Goal: Information Seeking & Learning: Learn about a topic

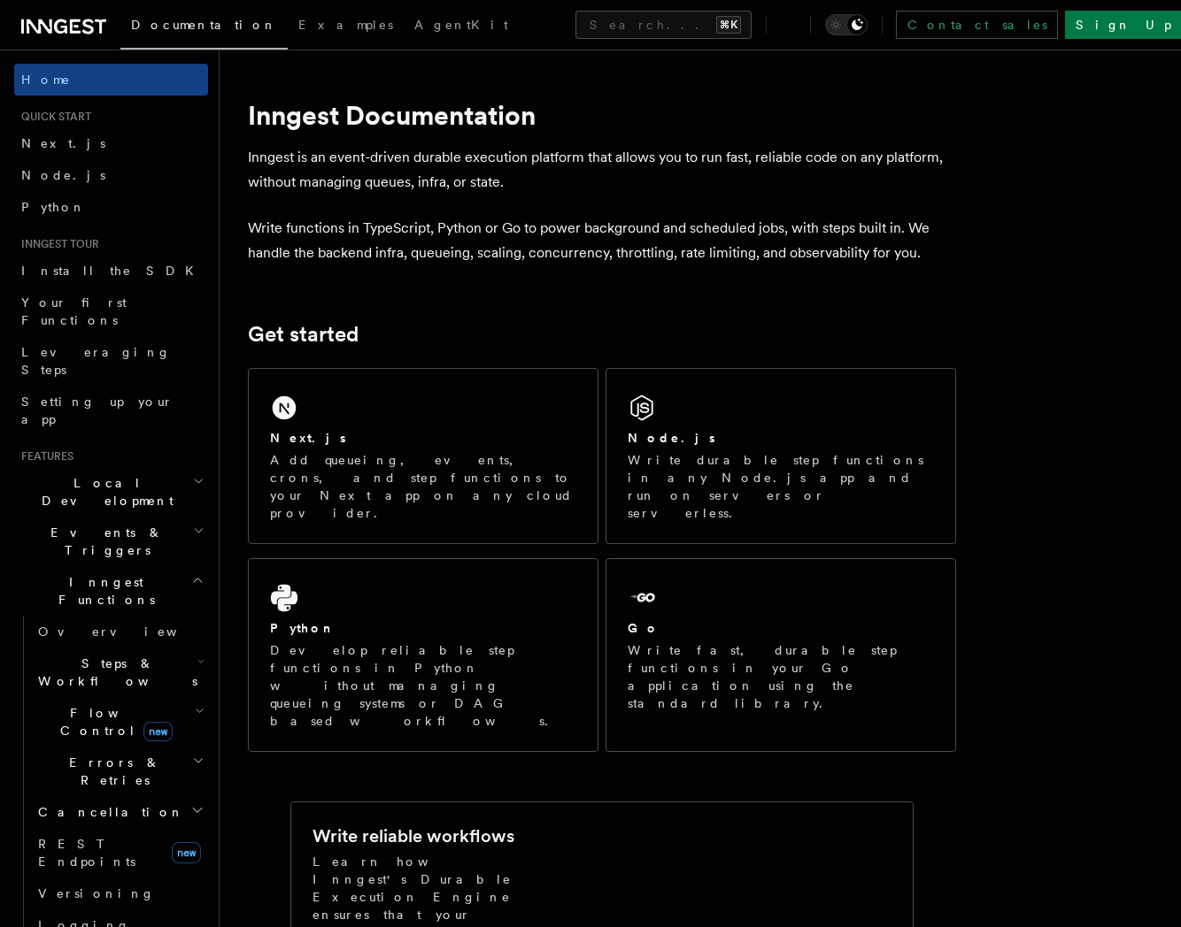
click at [133, 517] on h2 "Events & Triggers" at bounding box center [111, 542] width 194 height 50
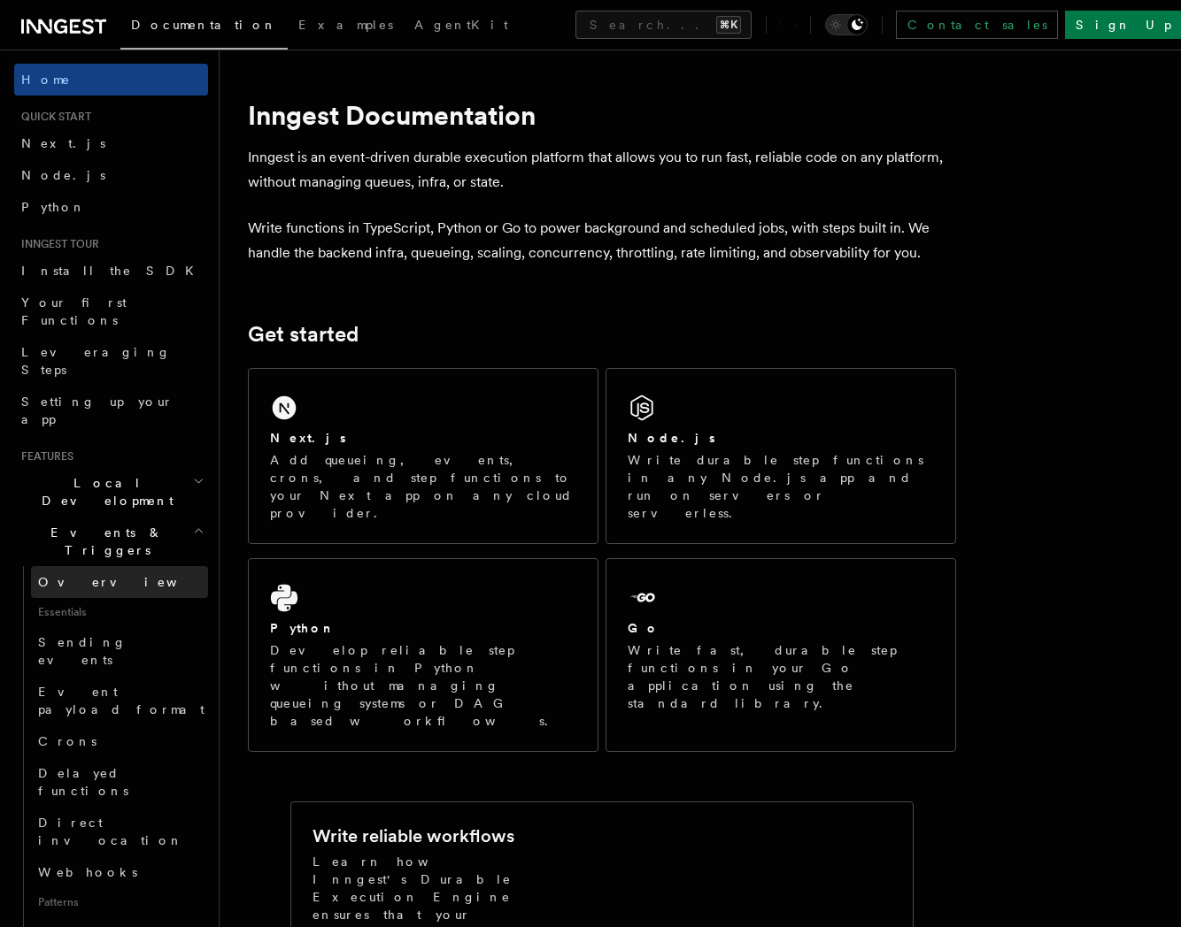
click at [127, 566] on link "Overview" at bounding box center [119, 582] width 177 height 32
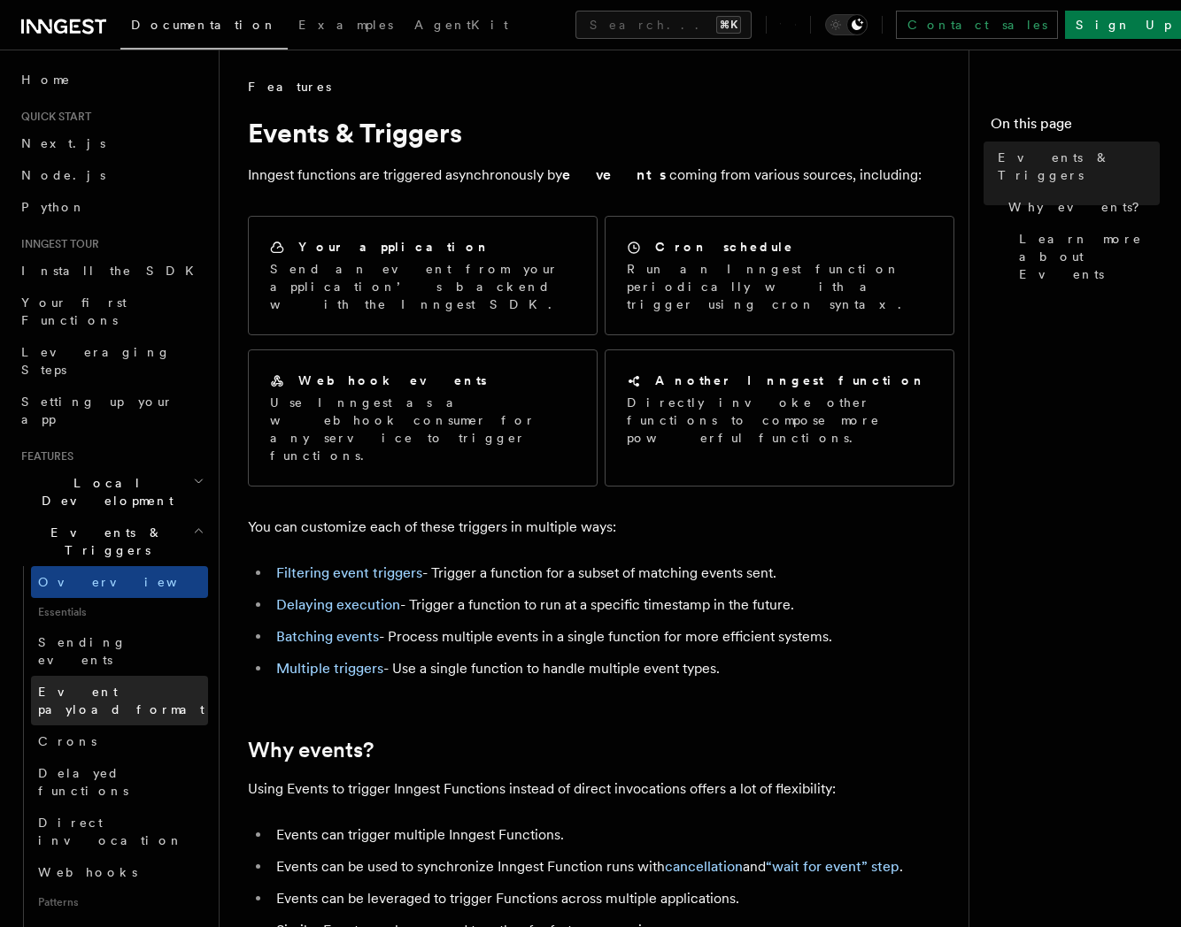
click at [143, 685] on span "Event payload format" at bounding box center [121, 701] width 166 height 32
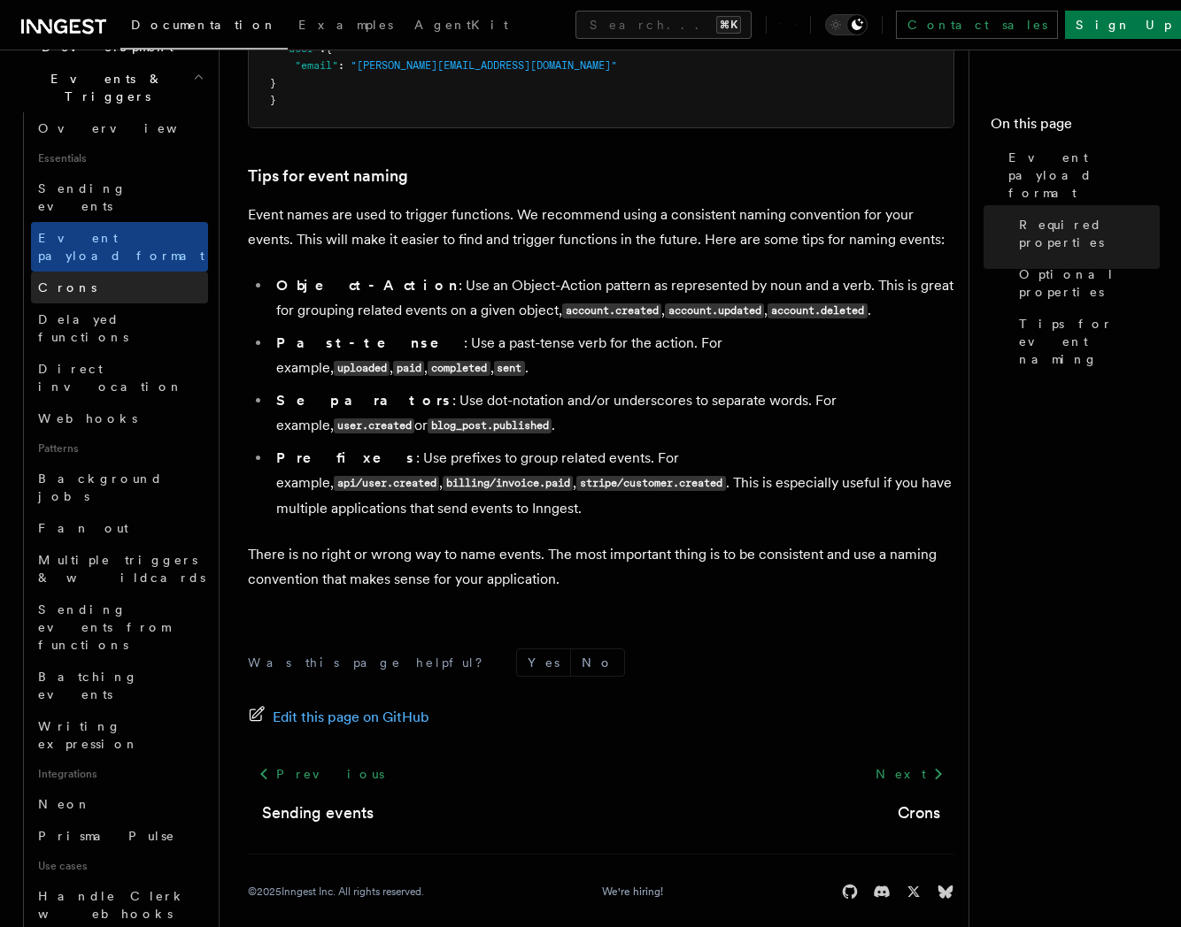
scroll to position [589, 0]
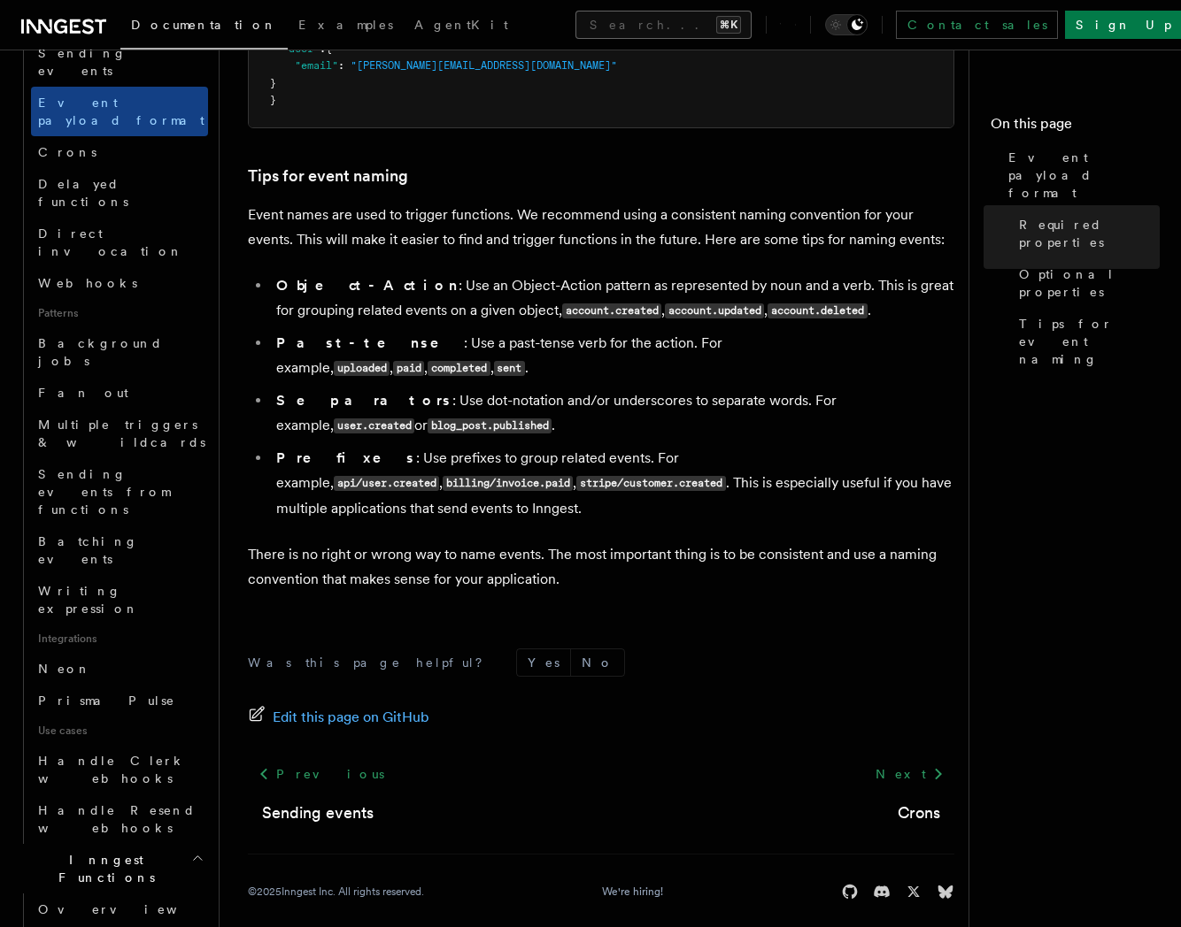
click at [727, 14] on button "Search... ⌘K" at bounding box center [663, 25] width 176 height 28
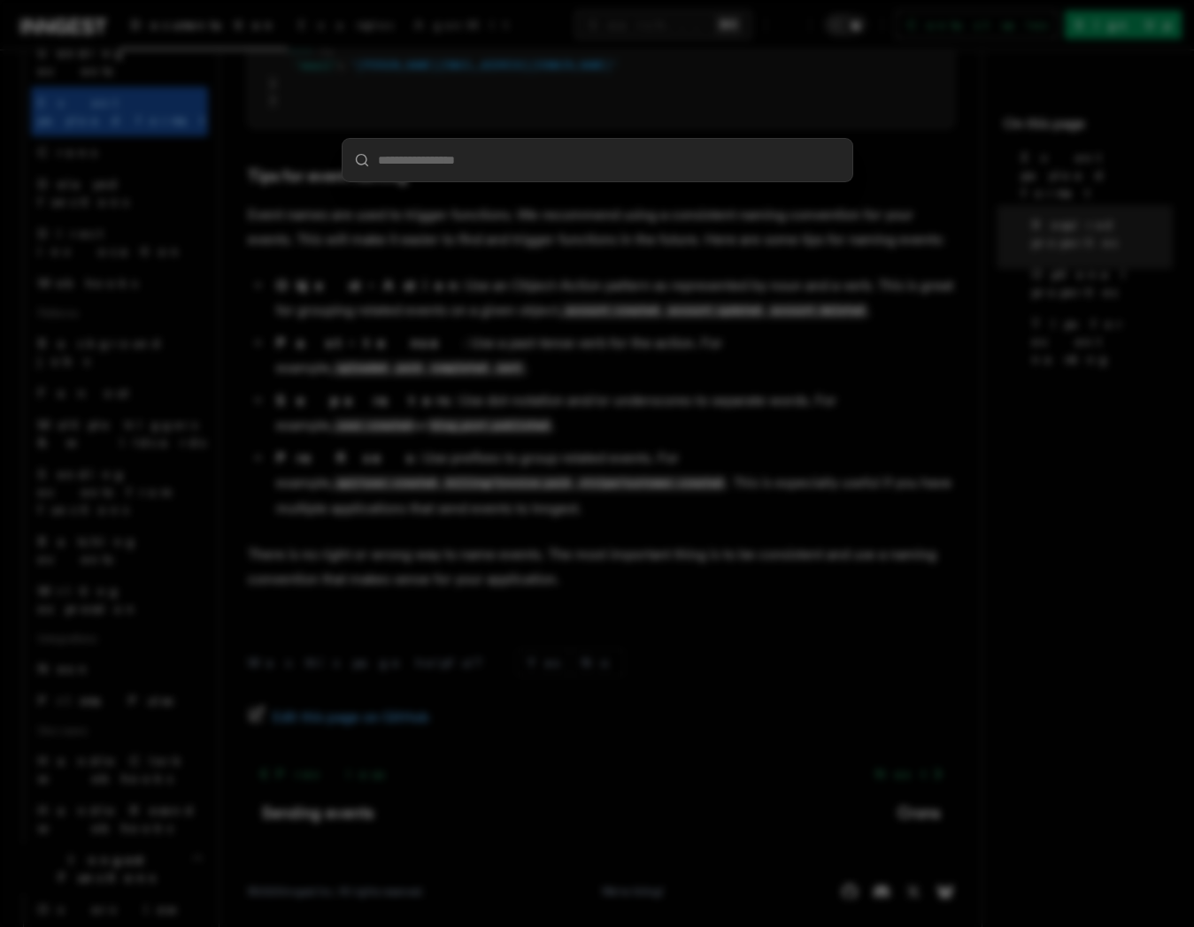
click at [699, 86] on div at bounding box center [597, 463] width 1194 height 927
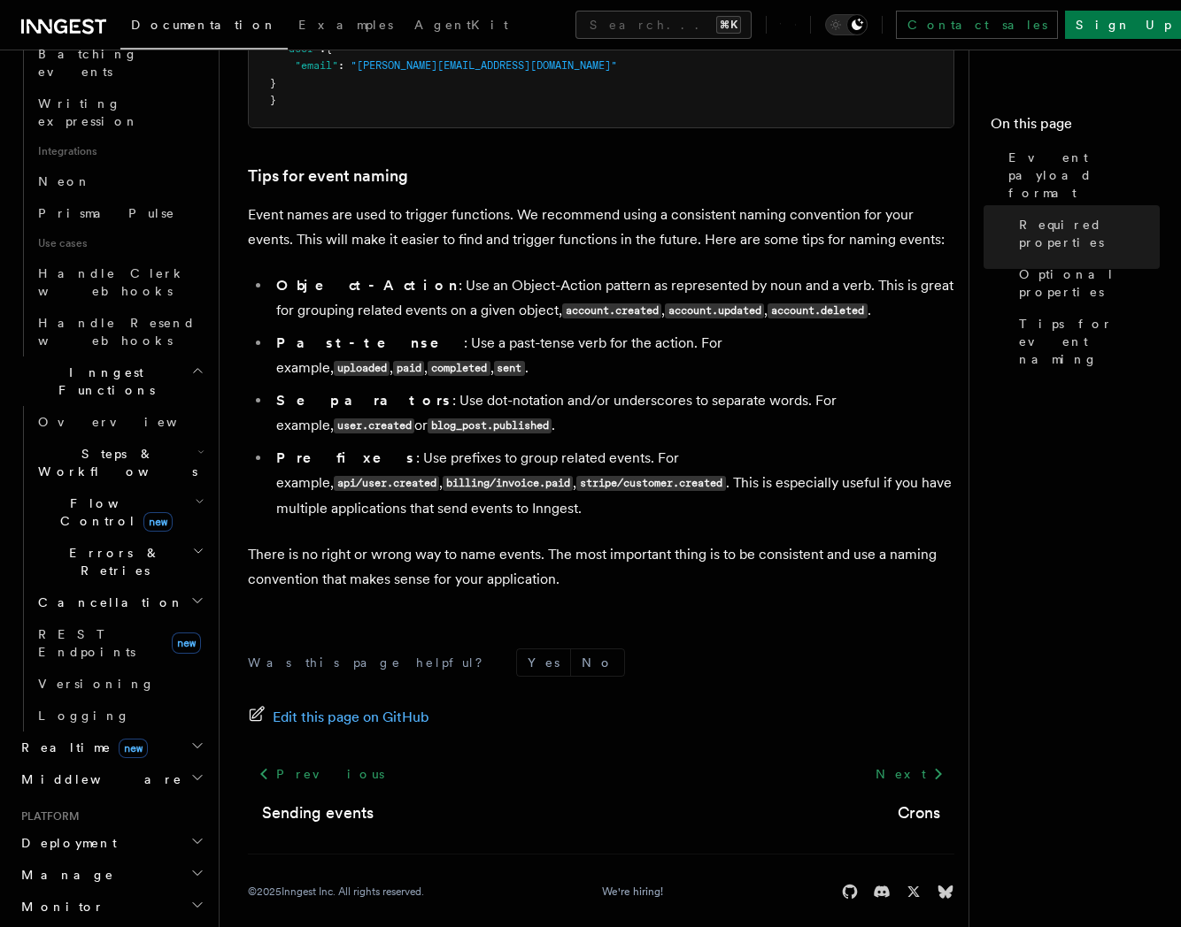
scroll to position [1094, 0]
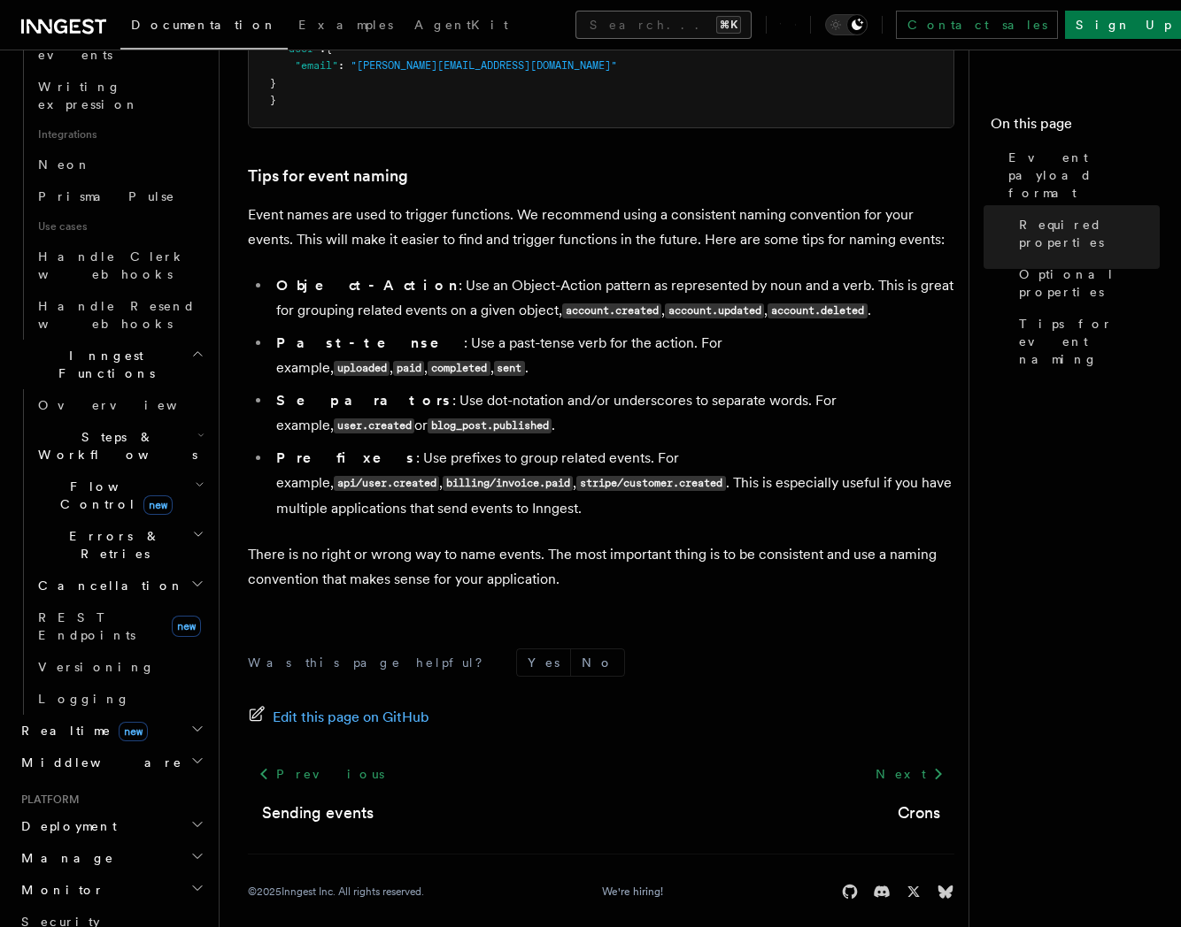
click at [641, 26] on button "Search... ⌘K" at bounding box center [663, 25] width 176 height 28
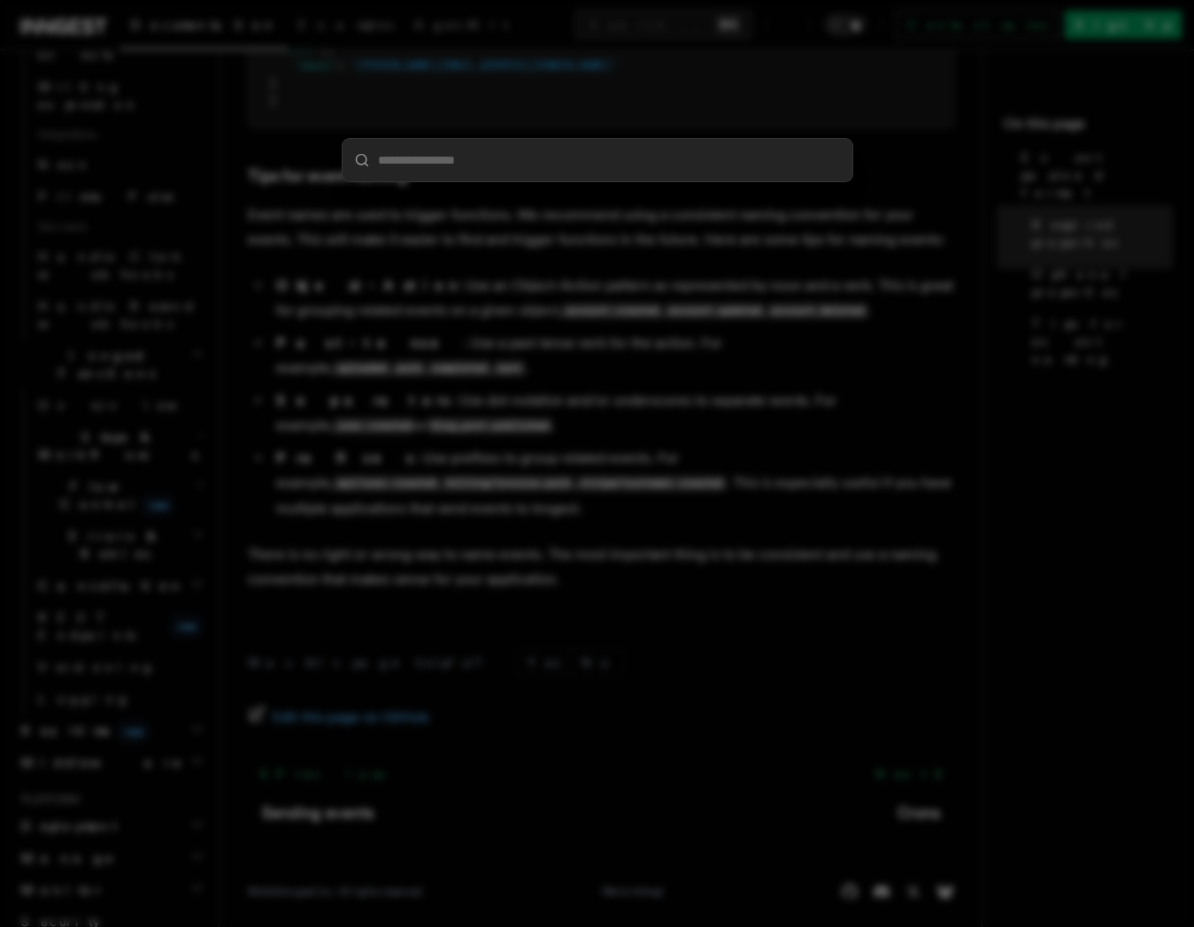
type input "**********"
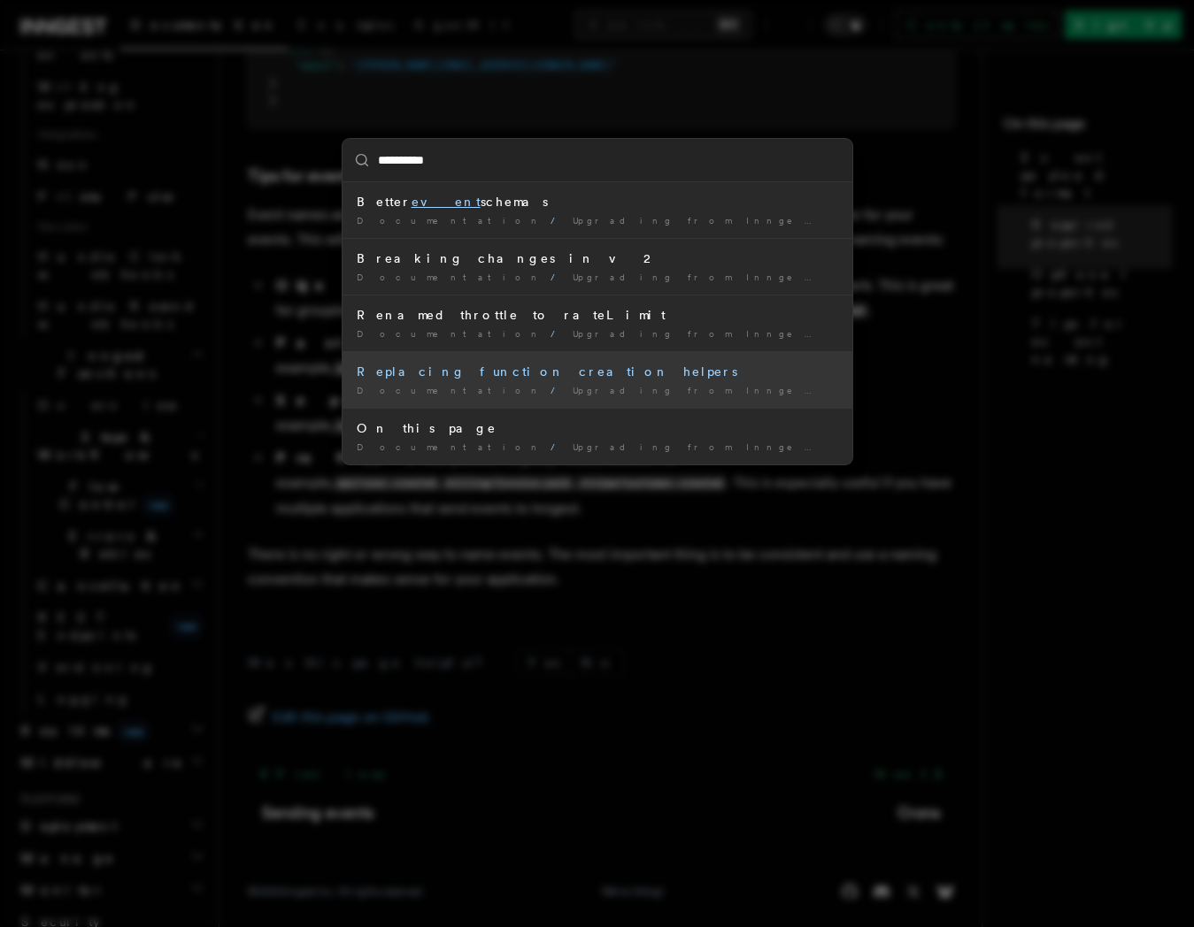
click at [439, 376] on div "Replacing function creation helpers" at bounding box center [597, 372] width 481 height 18
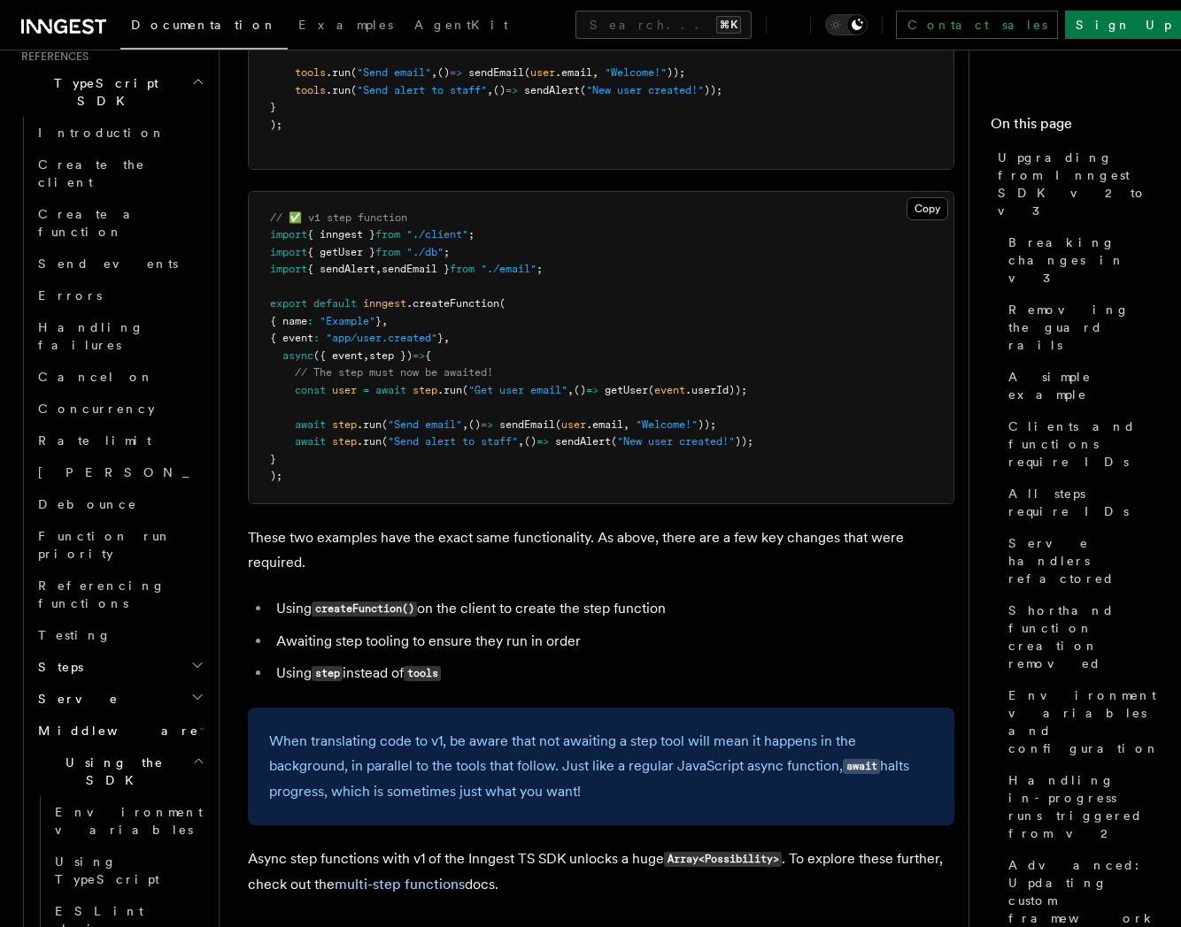
scroll to position [17053, 0]
